Goal: Find specific page/section: Find specific page/section

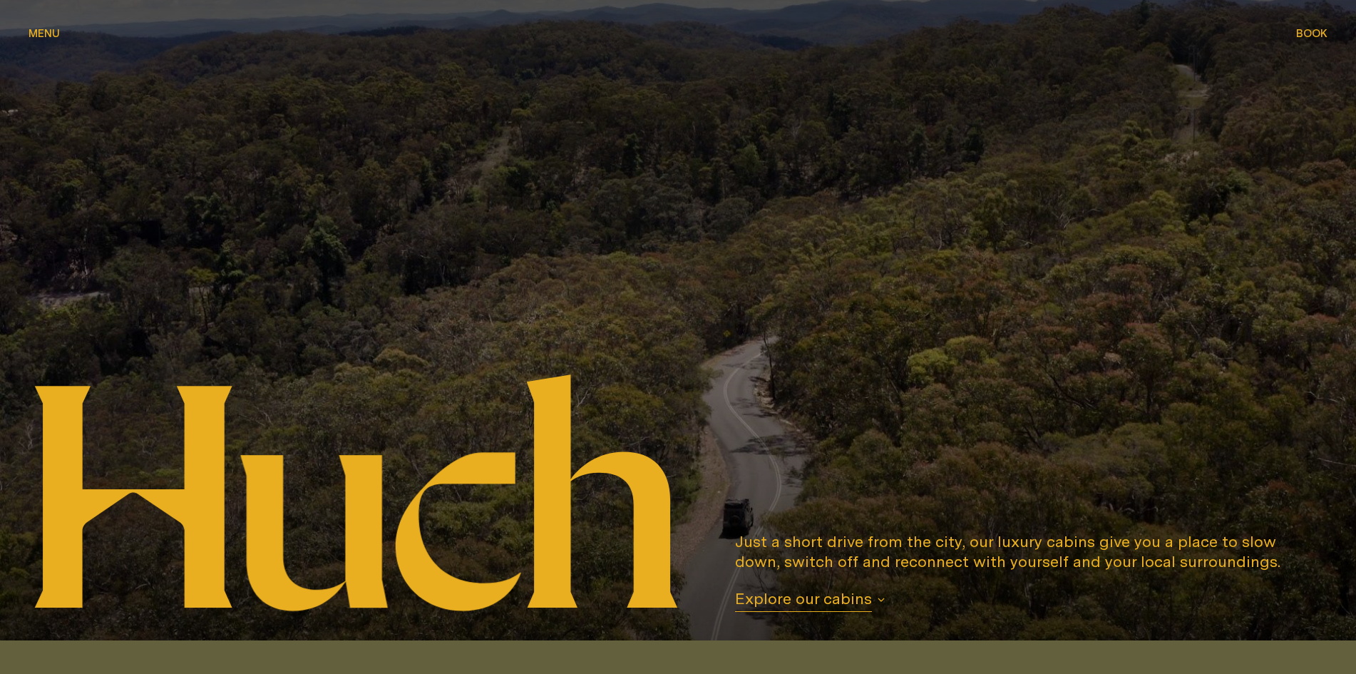
click at [31, 26] on button "Menu Menu" at bounding box center [44, 34] width 31 height 17
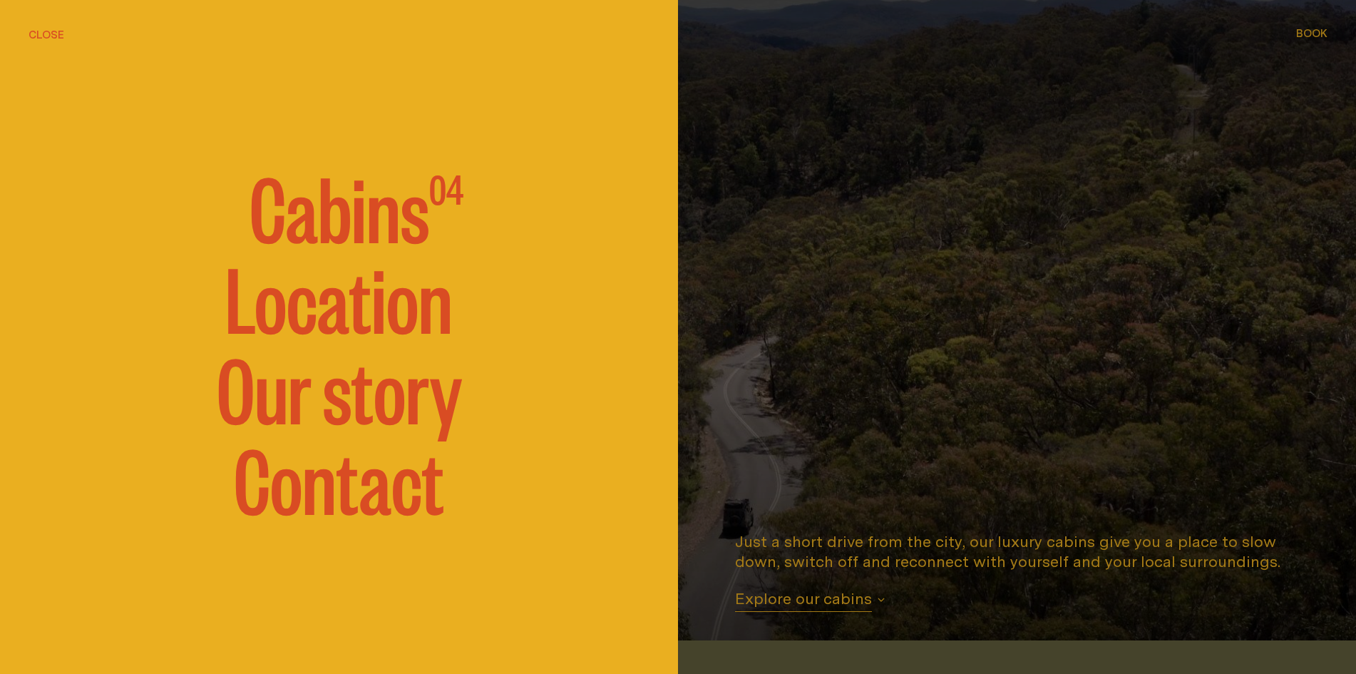
click at [339, 302] on link "Location" at bounding box center [338, 296] width 227 height 86
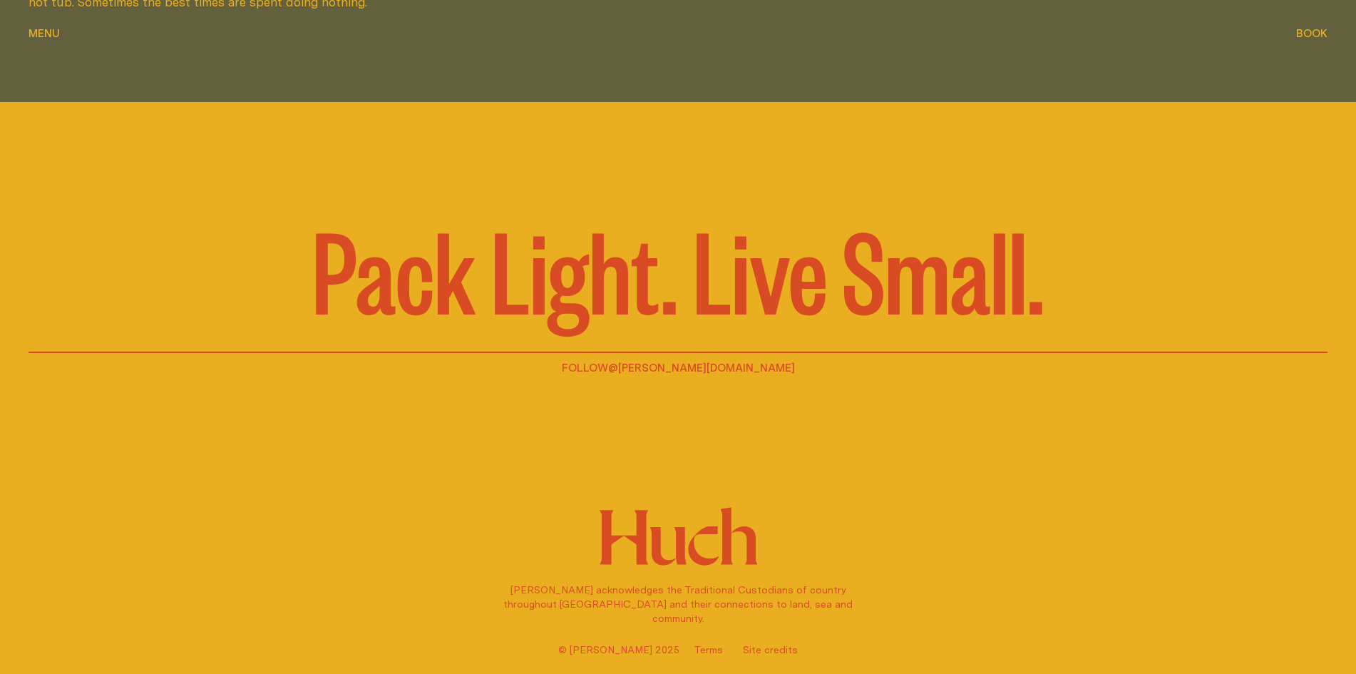
scroll to position [4720, 0]
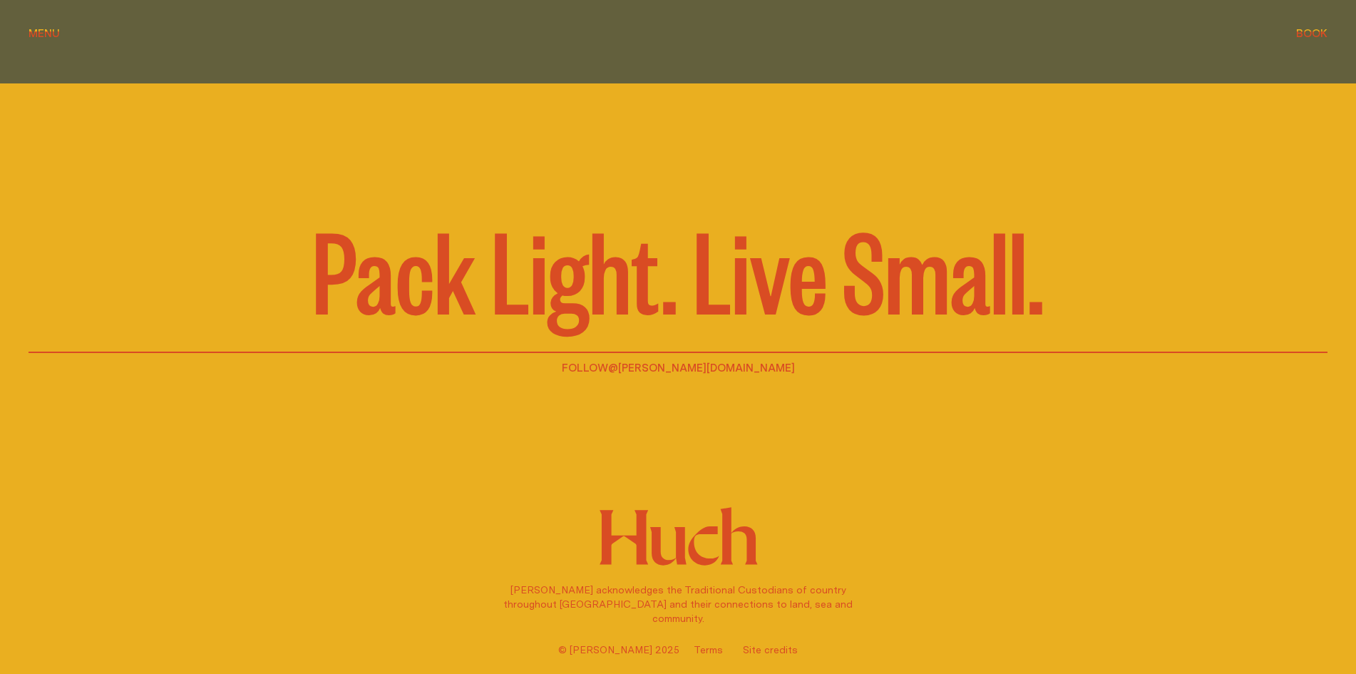
click at [743, 652] on link "Site credits" at bounding box center [770, 649] width 55 height 14
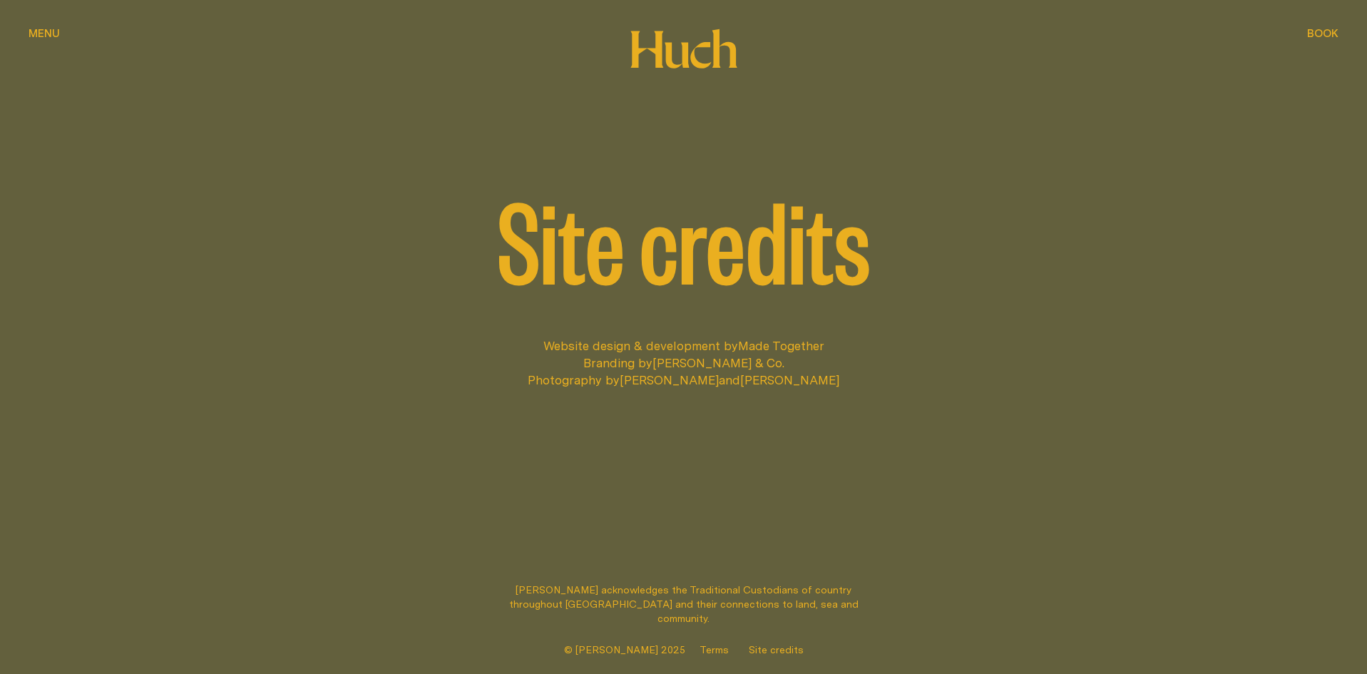
drag, startPoint x: 650, startPoint y: 362, endPoint x: 758, endPoint y: 346, distance: 108.8
click at [791, 363] on p "Branding by [PERSON_NAME] & Co." at bounding box center [684, 362] width 1310 height 17
click at [757, 322] on div "Site credits" at bounding box center [684, 266] width 1310 height 141
click at [748, 346] on link "Made Together" at bounding box center [781, 346] width 86 height 18
